Goal: Task Accomplishment & Management: Manage account settings

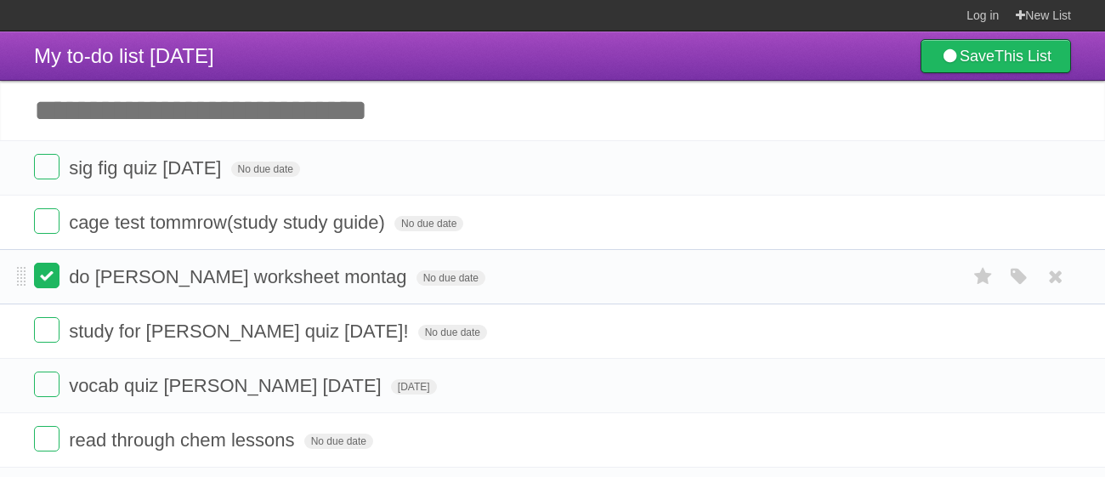
click at [51, 270] on label at bounding box center [46, 275] width 25 height 25
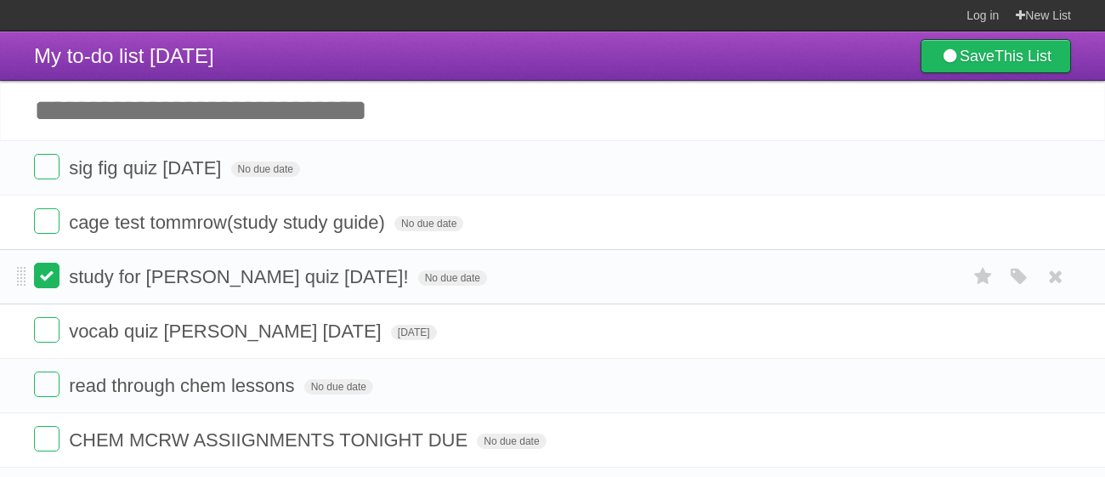
click at [55, 277] on label at bounding box center [46, 275] width 25 height 25
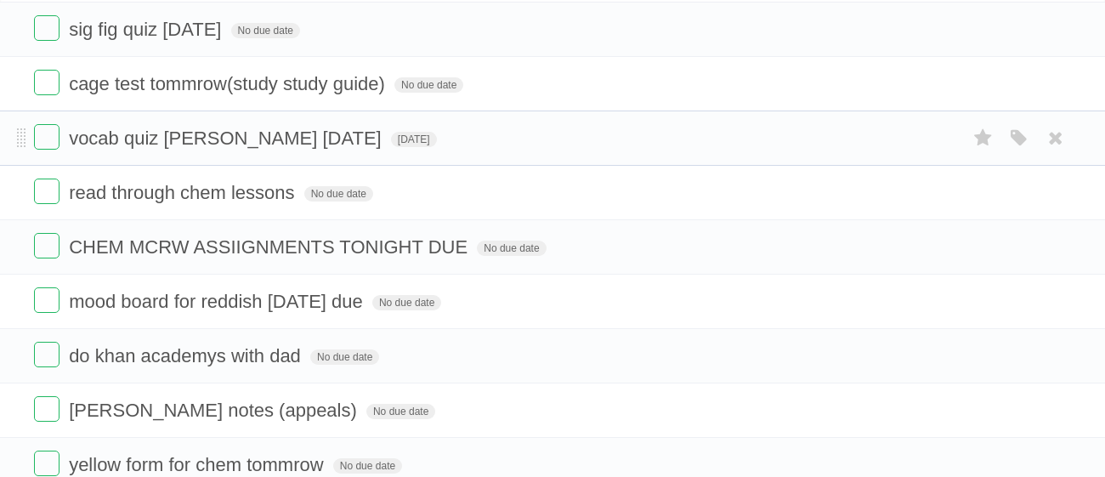
scroll to position [134, 0]
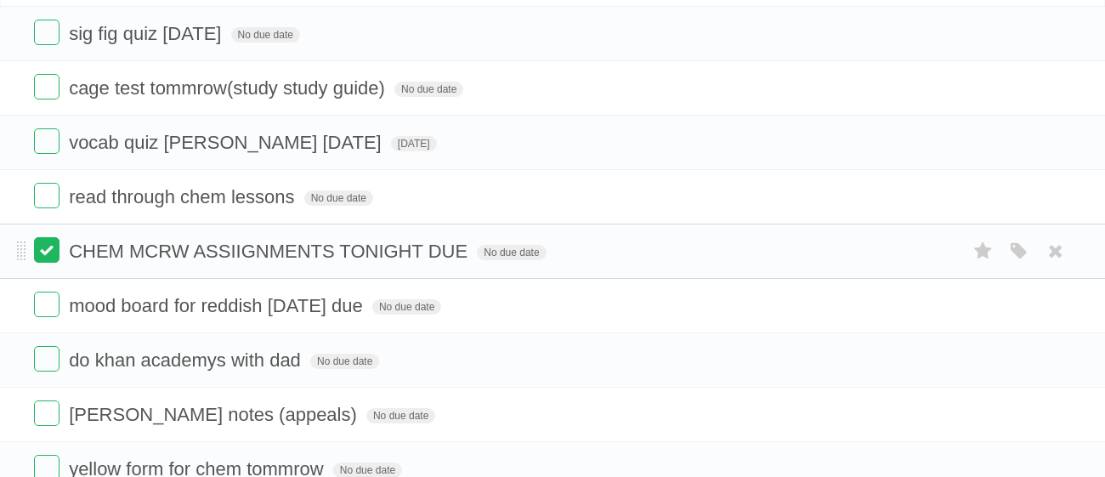
click at [53, 252] on label at bounding box center [46, 249] width 25 height 25
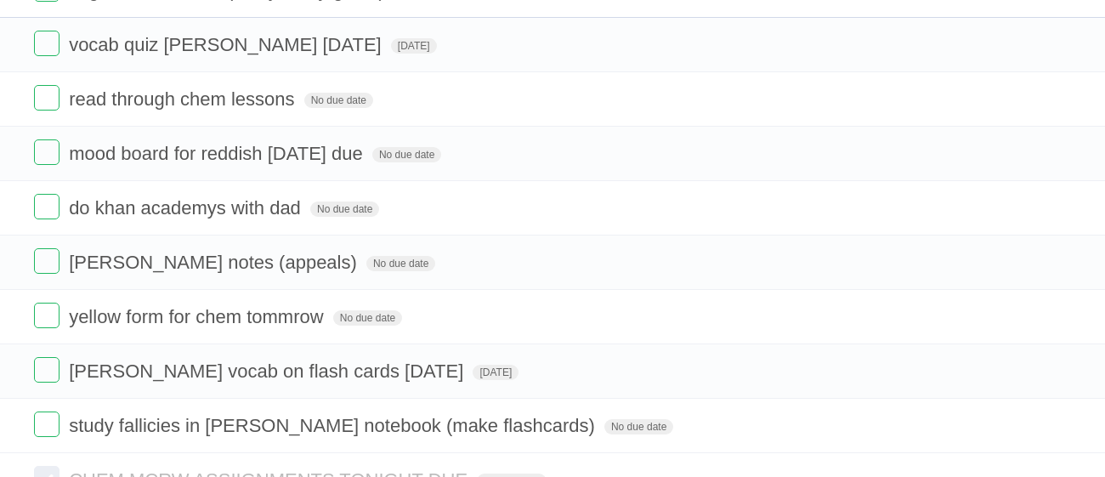
scroll to position [238, 0]
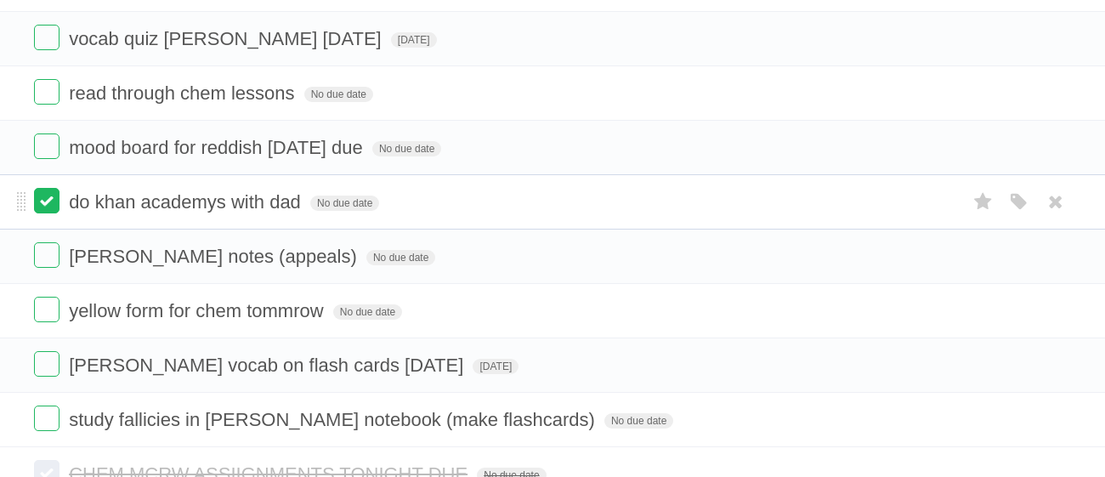
click at [51, 195] on label at bounding box center [46, 200] width 25 height 25
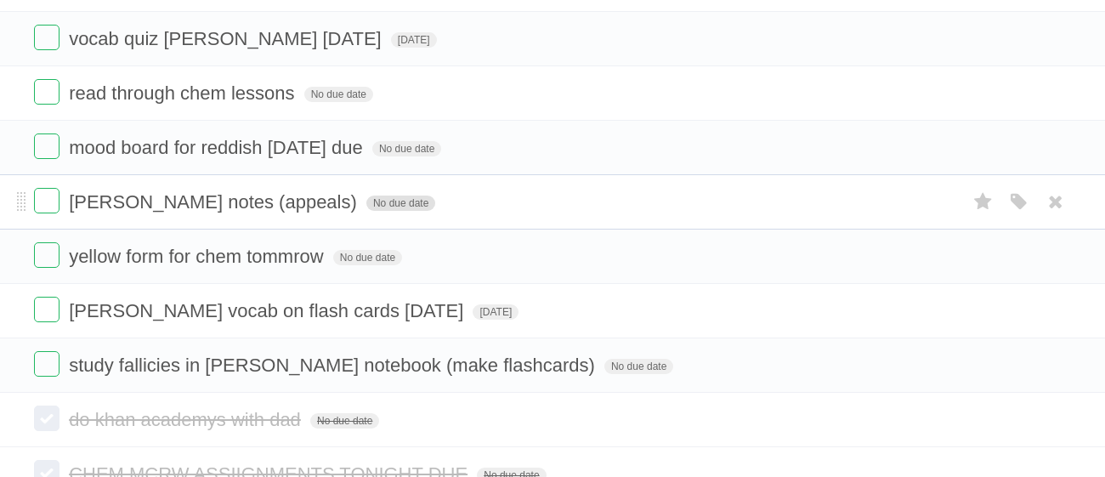
click at [366, 201] on span "No due date" at bounding box center [400, 202] width 69 height 15
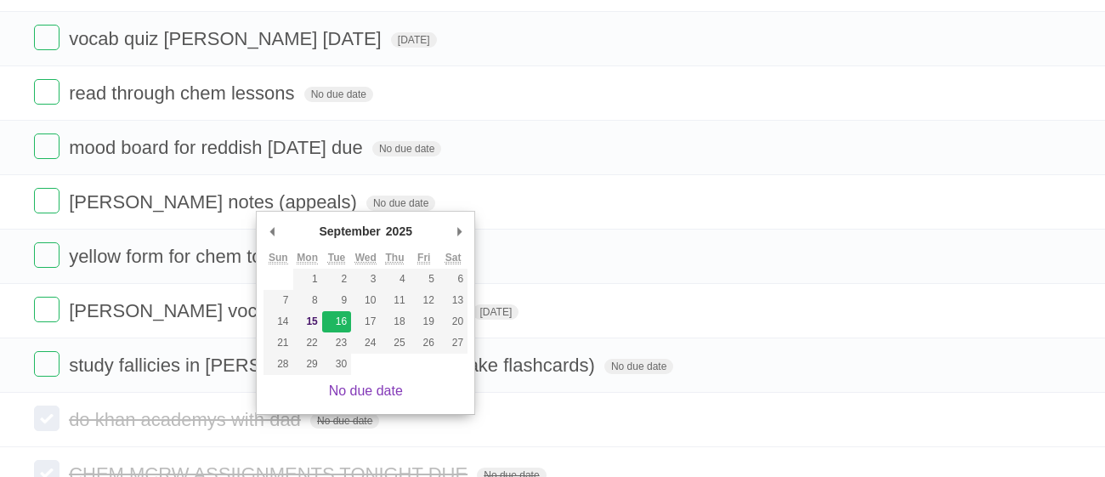
type span "[DATE]"
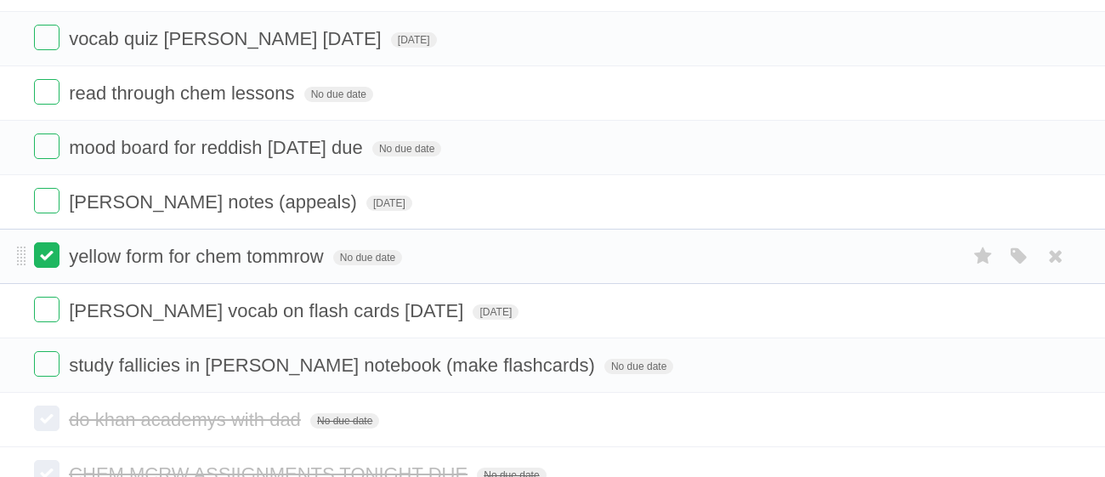
click at [54, 258] on label at bounding box center [46, 254] width 25 height 25
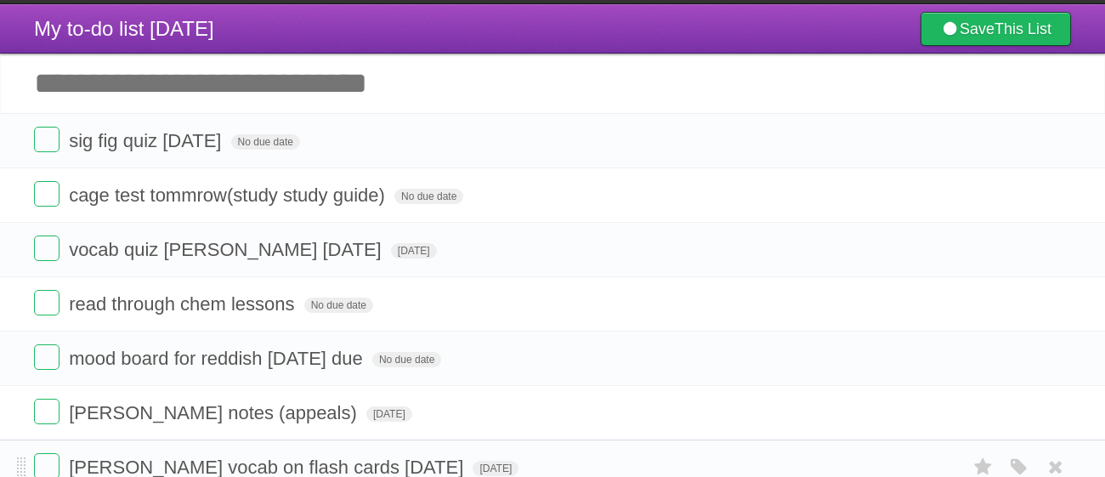
scroll to position [26, 0]
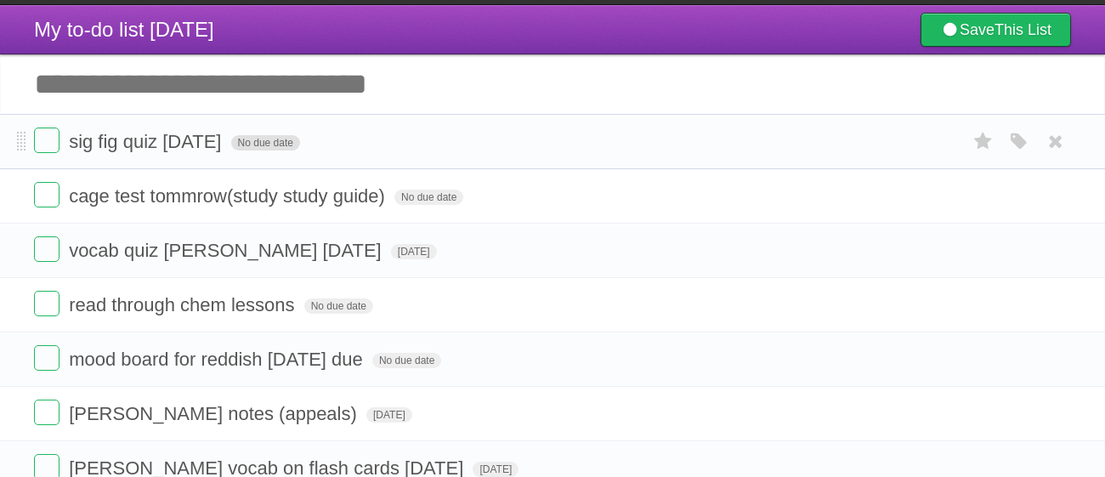
click at [275, 143] on span "No due date" at bounding box center [265, 142] width 69 height 15
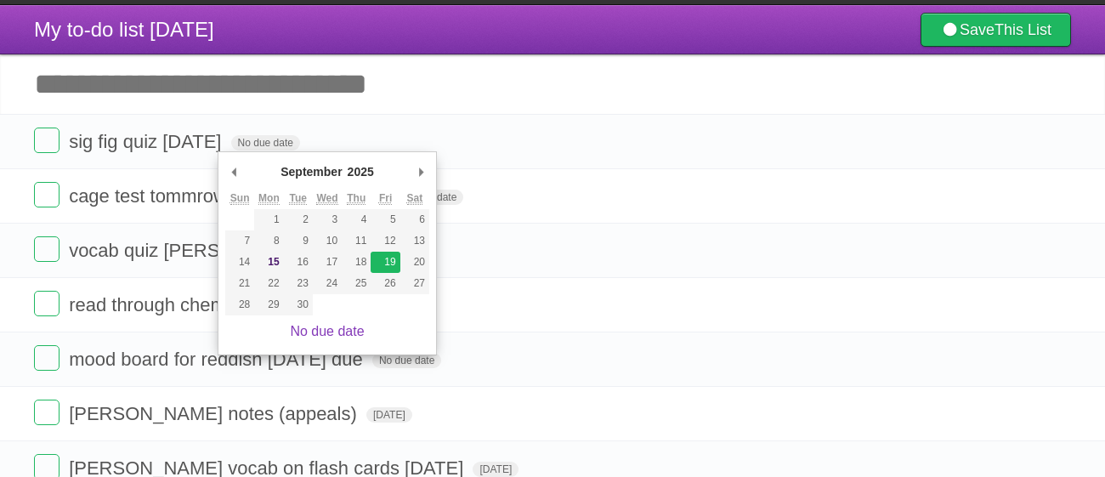
type span "[DATE]"
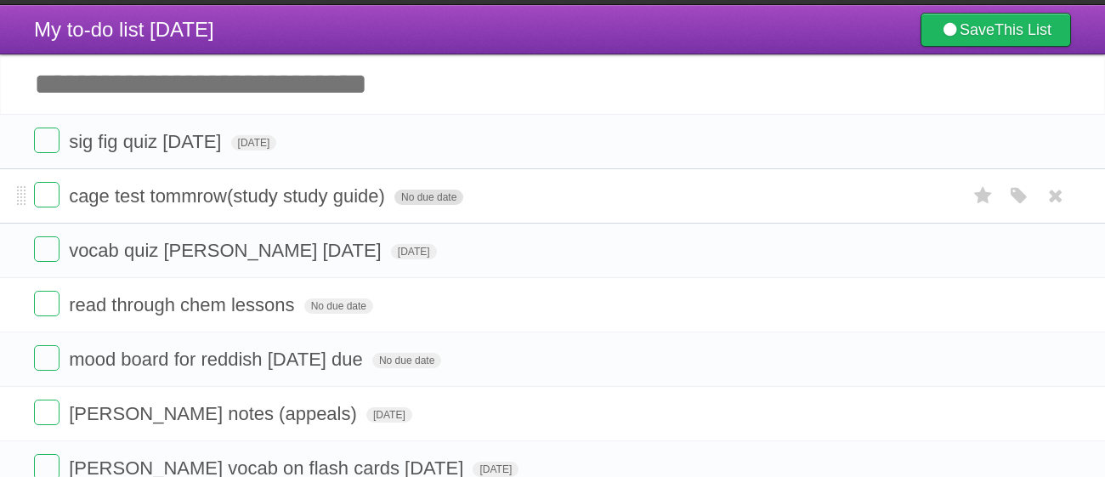
click at [415, 199] on span "No due date" at bounding box center [428, 197] width 69 height 15
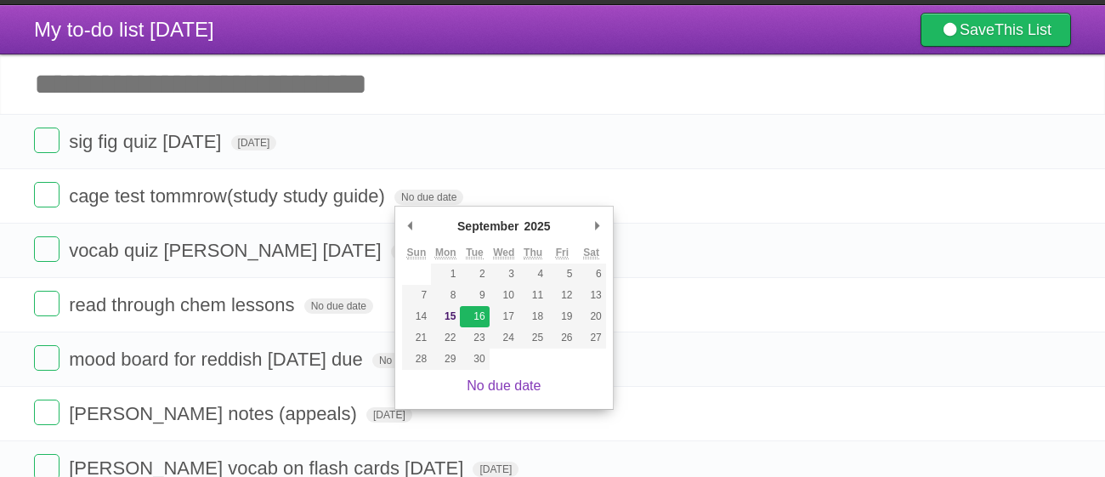
type span "[DATE]"
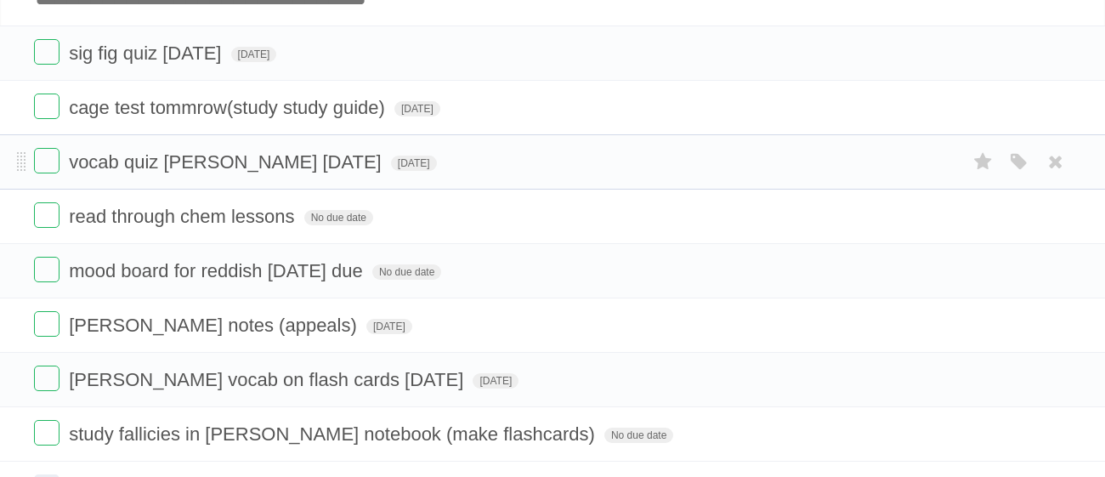
scroll to position [139, 0]
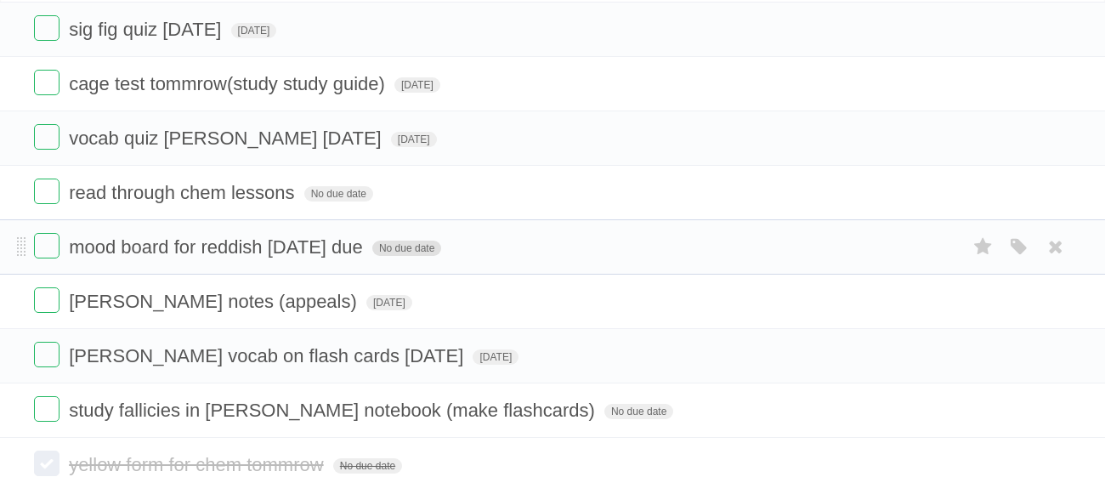
click at [394, 246] on span "No due date" at bounding box center [406, 248] width 69 height 15
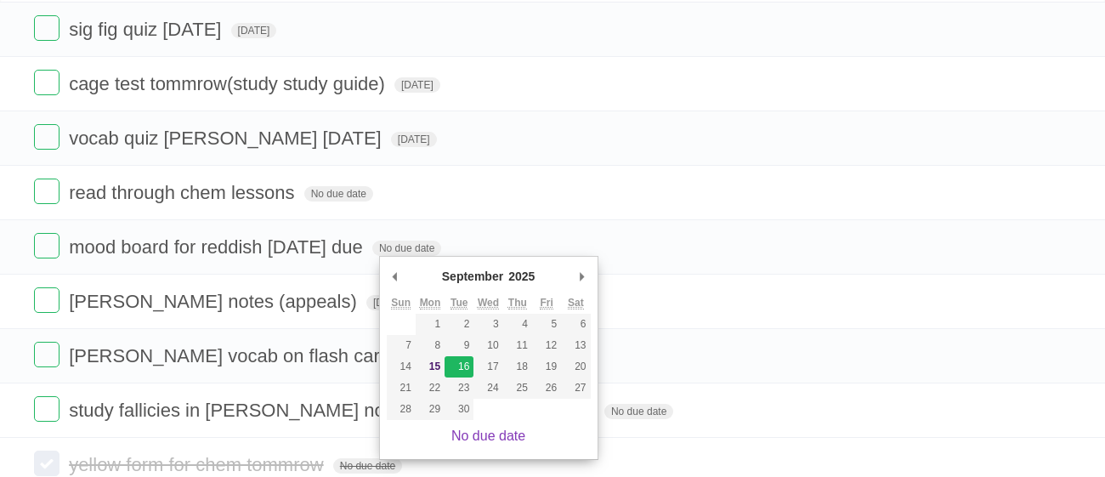
type span "[DATE]"
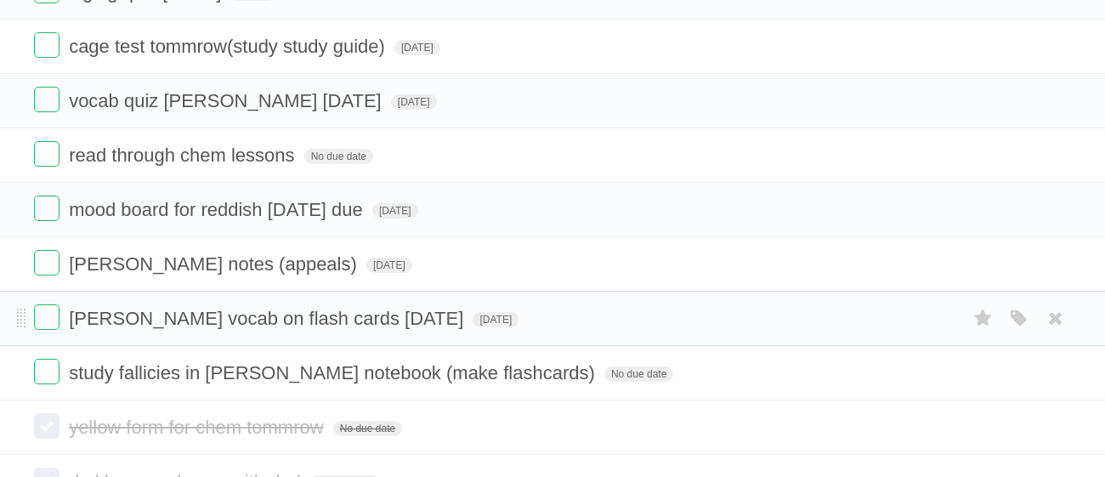
scroll to position [0, 0]
